Goal: Transaction & Acquisition: Obtain resource

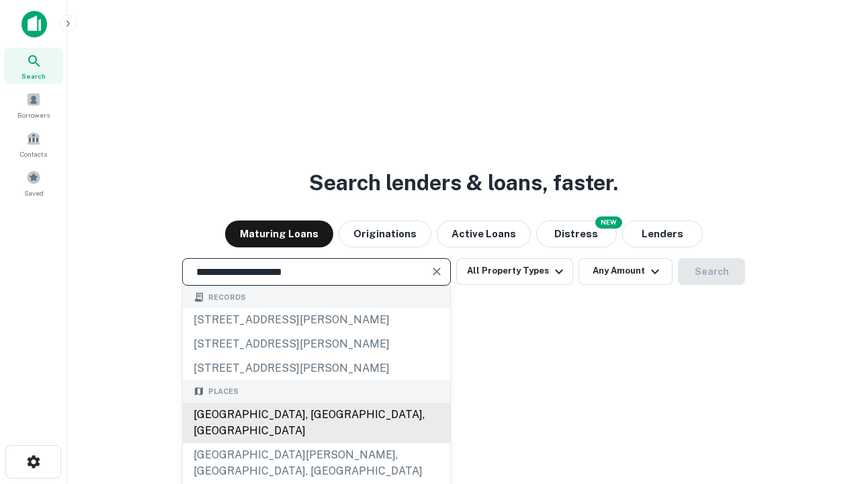
click at [316, 443] on div "[GEOGRAPHIC_DATA], [GEOGRAPHIC_DATA], [GEOGRAPHIC_DATA]" at bounding box center [316, 422] width 267 height 40
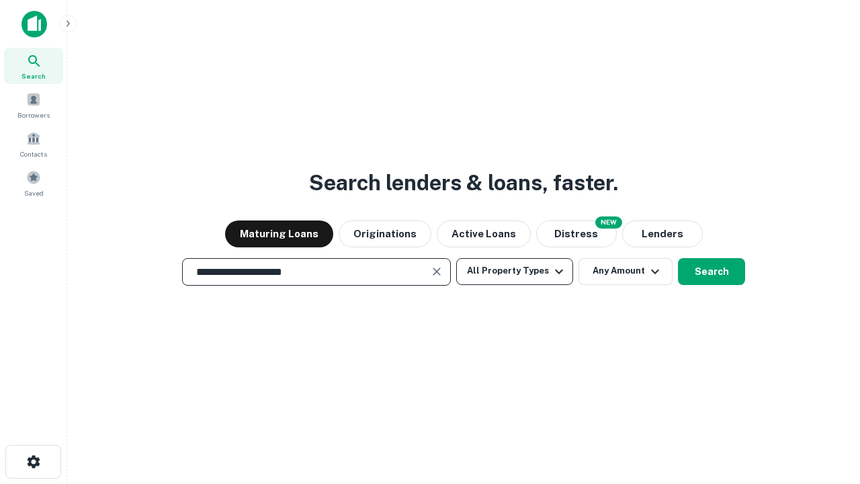
type input "**********"
click at [515, 271] on button "All Property Types" at bounding box center [514, 271] width 117 height 27
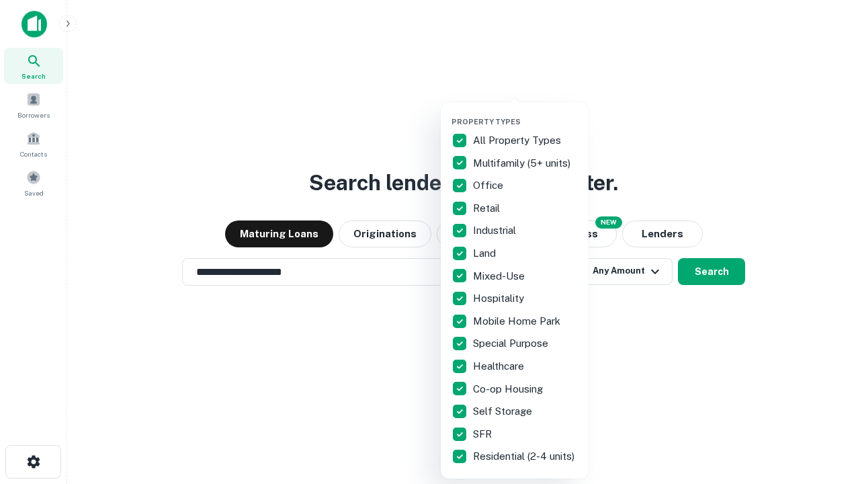
click at [525, 113] on button "button" at bounding box center [526, 113] width 148 height 1
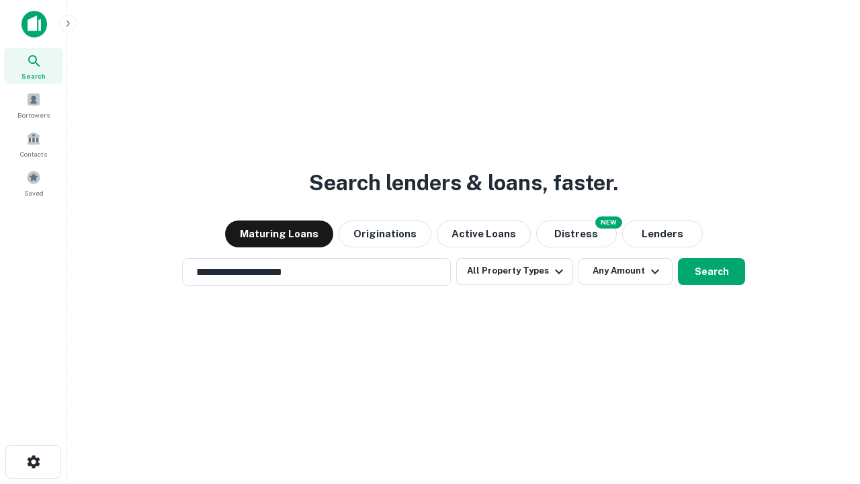
scroll to position [21, 0]
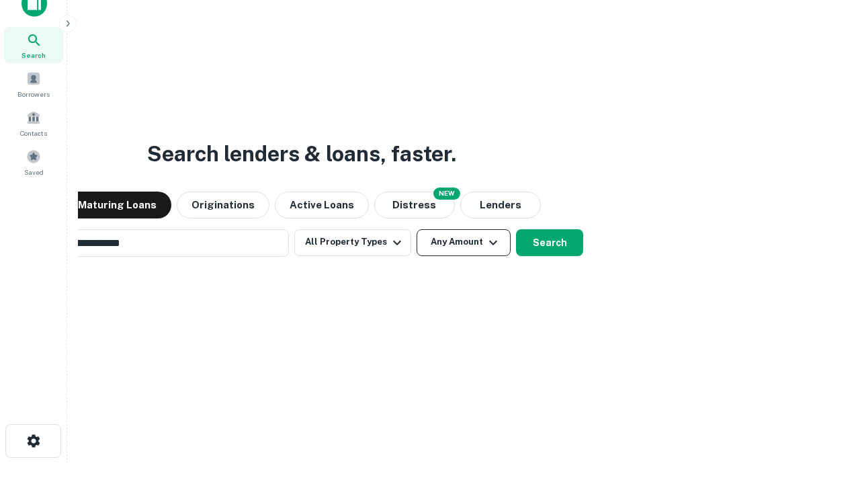
click at [417, 229] on button "Any Amount" at bounding box center [464, 242] width 94 height 27
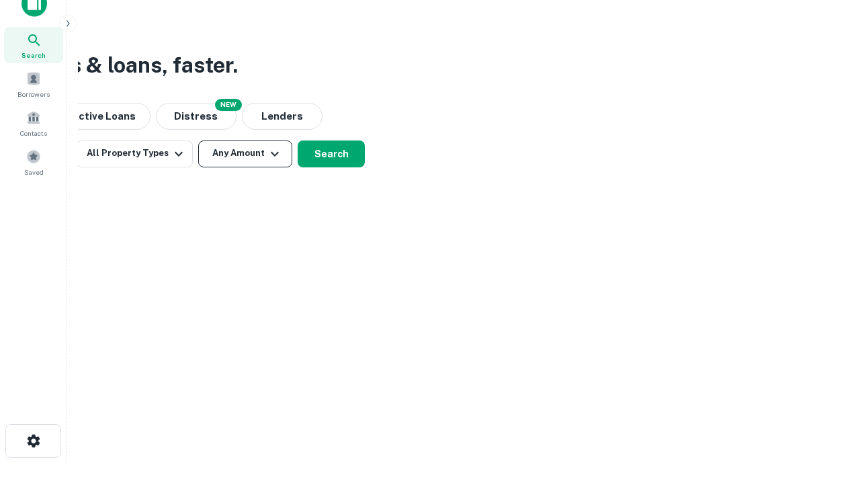
scroll to position [22, 0]
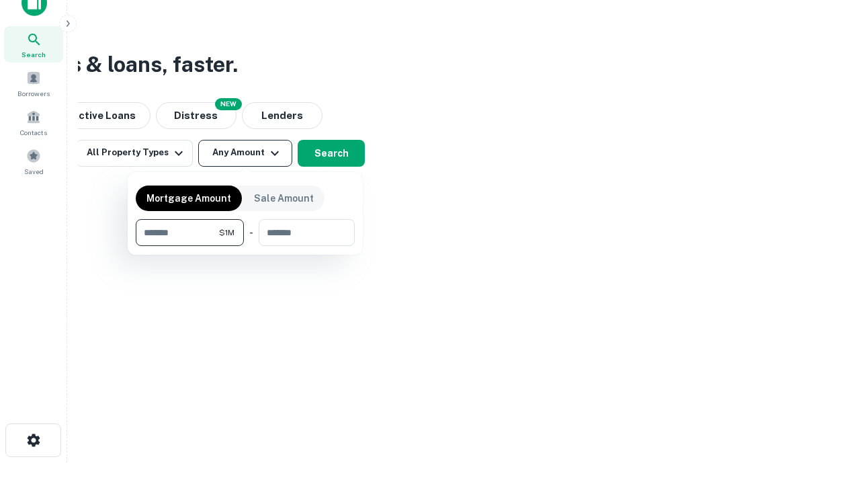
type input "*******"
click at [245, 246] on button "button" at bounding box center [245, 246] width 219 height 1
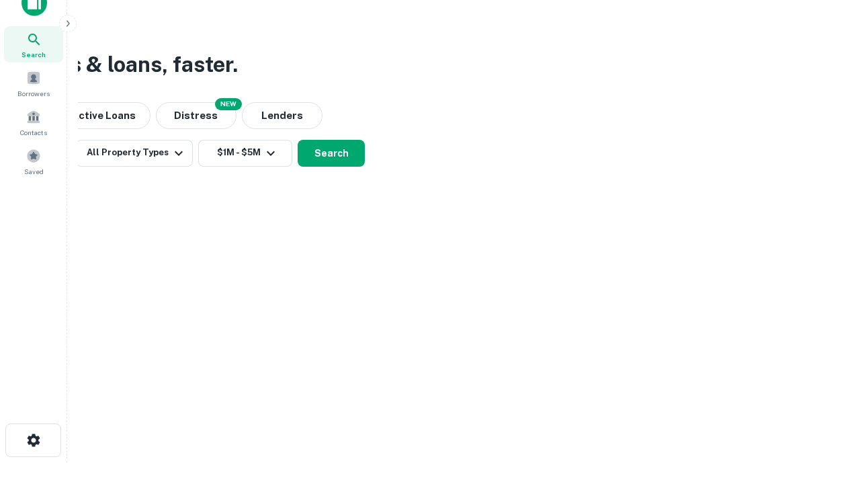
scroll to position [21, 0]
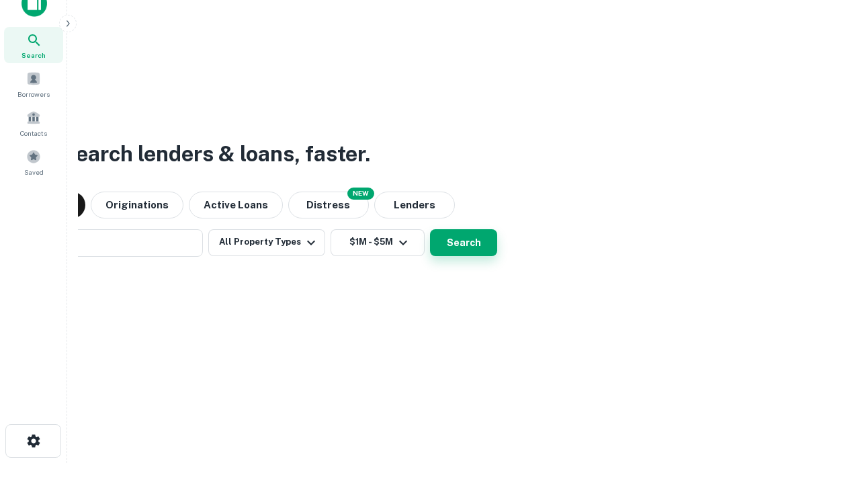
click at [430, 229] on button "Search" at bounding box center [463, 242] width 67 height 27
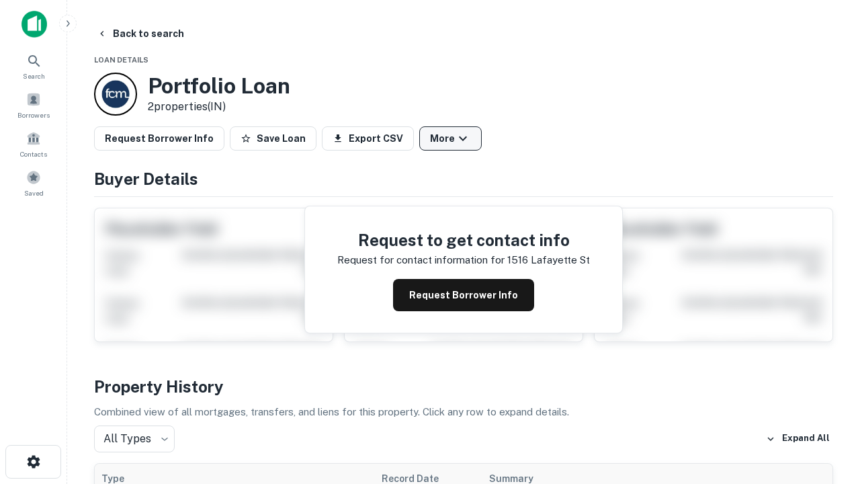
click at [450, 138] on button "More" at bounding box center [450, 138] width 62 height 24
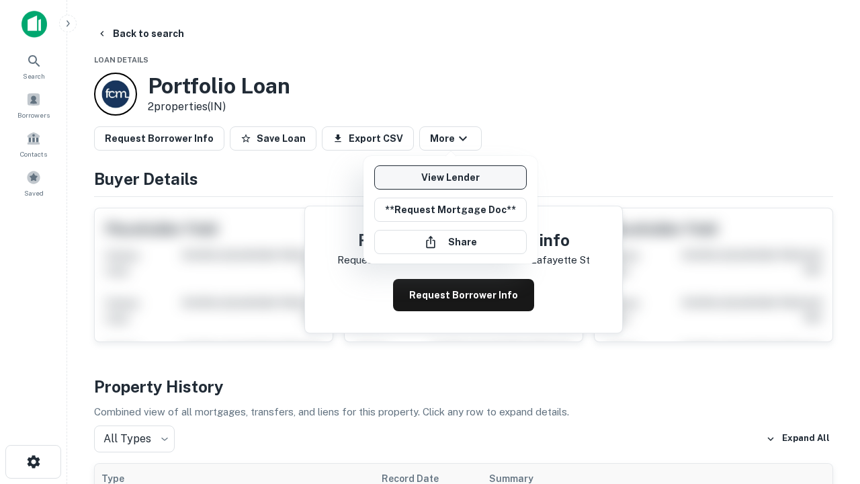
click at [450, 177] on link "View Lender" at bounding box center [450, 177] width 153 height 24
